Goal: Navigation & Orientation: Find specific page/section

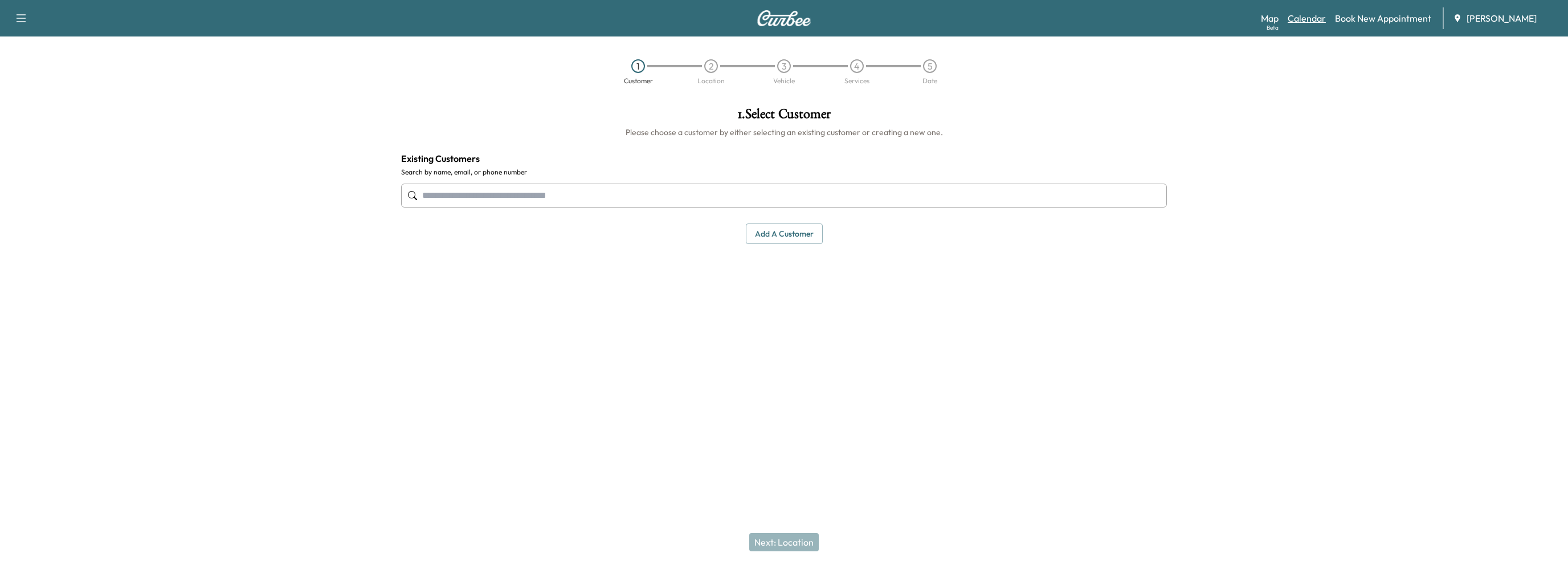
click at [1304, 18] on link "Calendar" at bounding box center [1307, 18] width 38 height 14
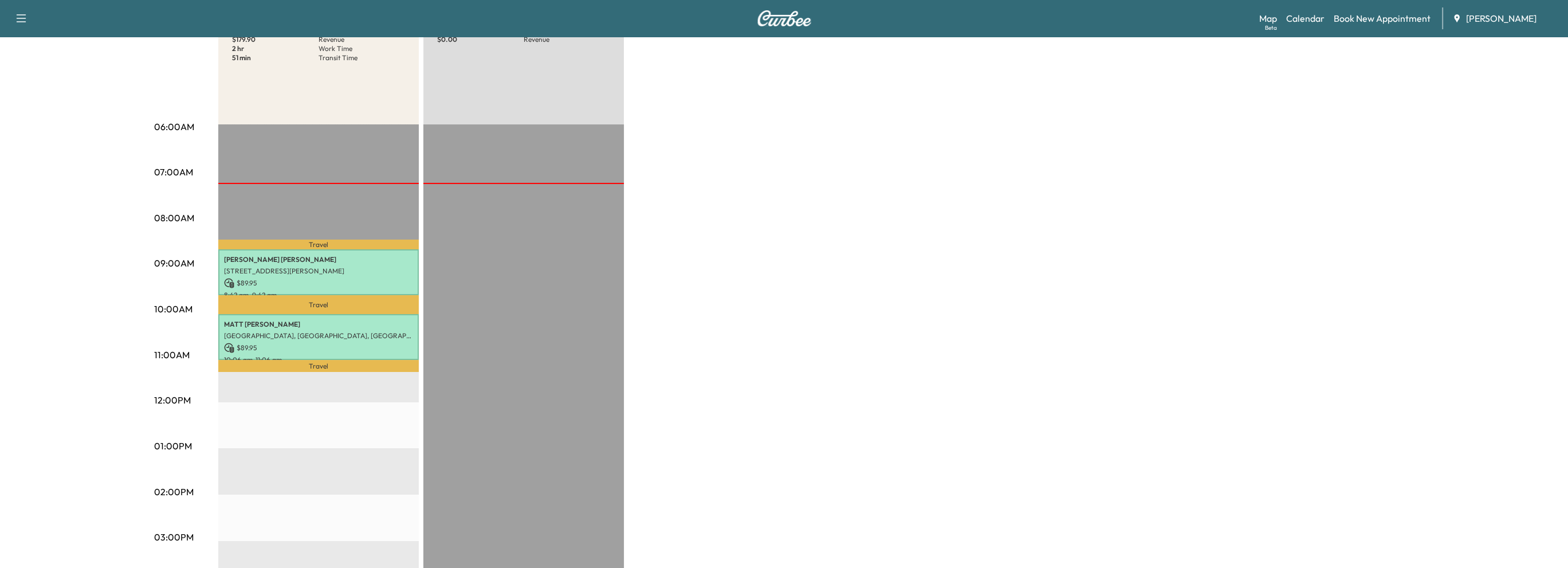
scroll to position [57, 0]
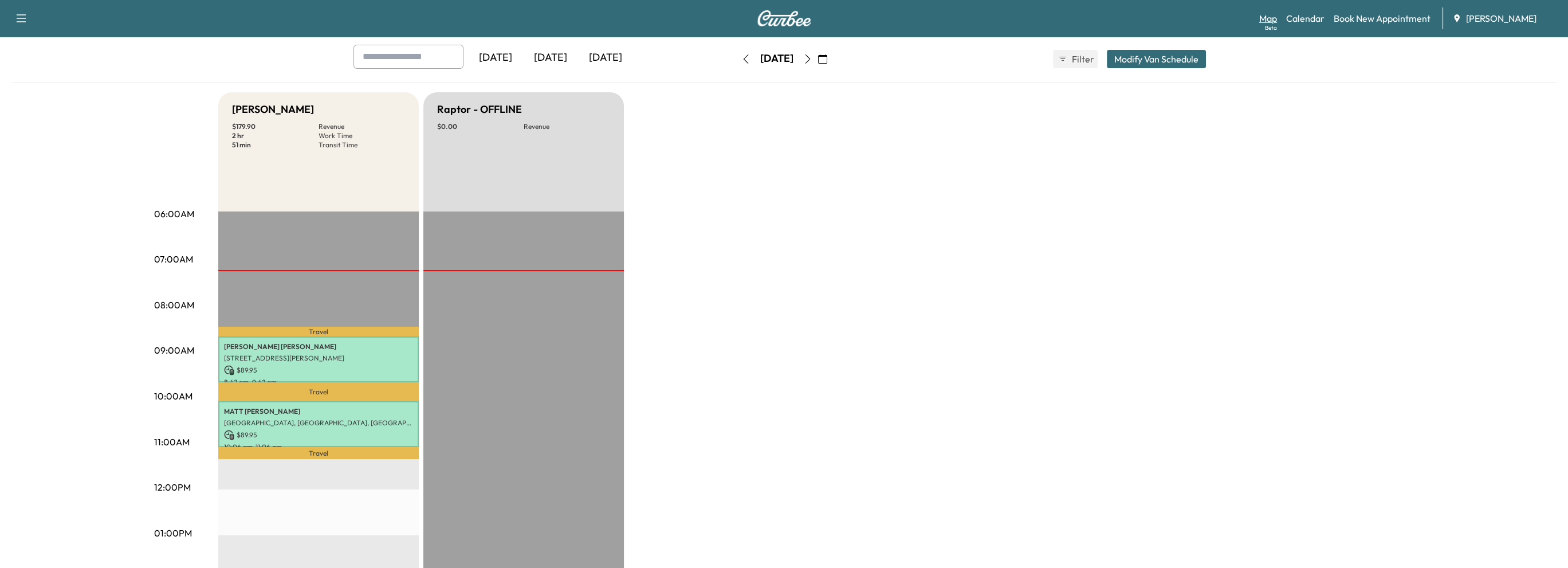
click at [1264, 16] on link "Map Beta" at bounding box center [1268, 18] width 18 height 14
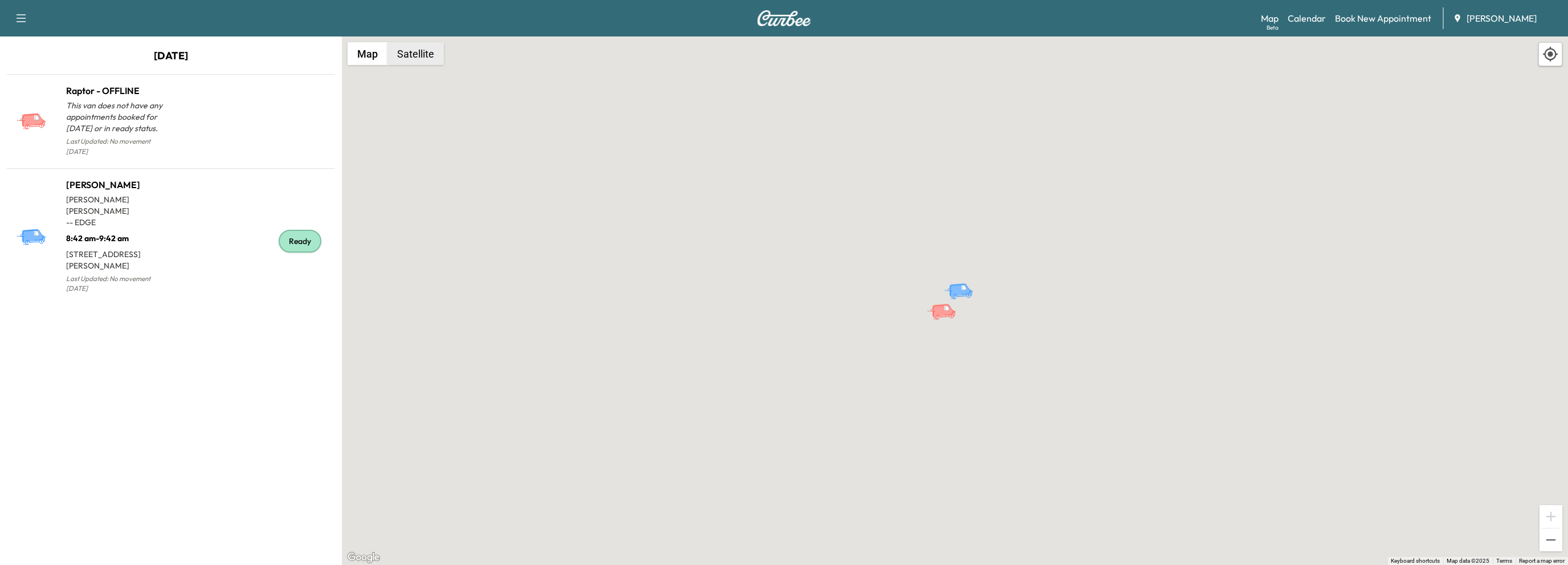
drag, startPoint x: 421, startPoint y: 59, endPoint x: 426, endPoint y: 65, distance: 7.8
click at [421, 59] on button "Satellite" at bounding box center [415, 54] width 56 height 23
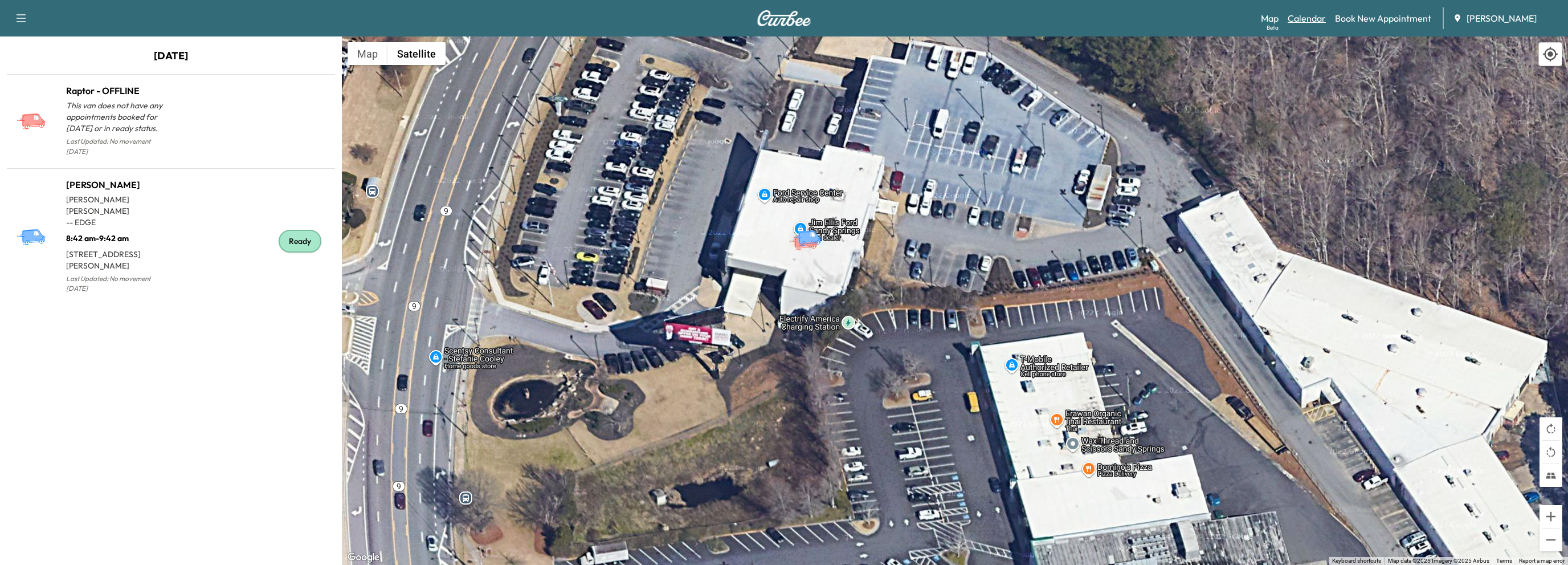
click at [1304, 20] on link "Calendar" at bounding box center [1307, 18] width 38 height 14
